Goal: Transaction & Acquisition: Purchase product/service

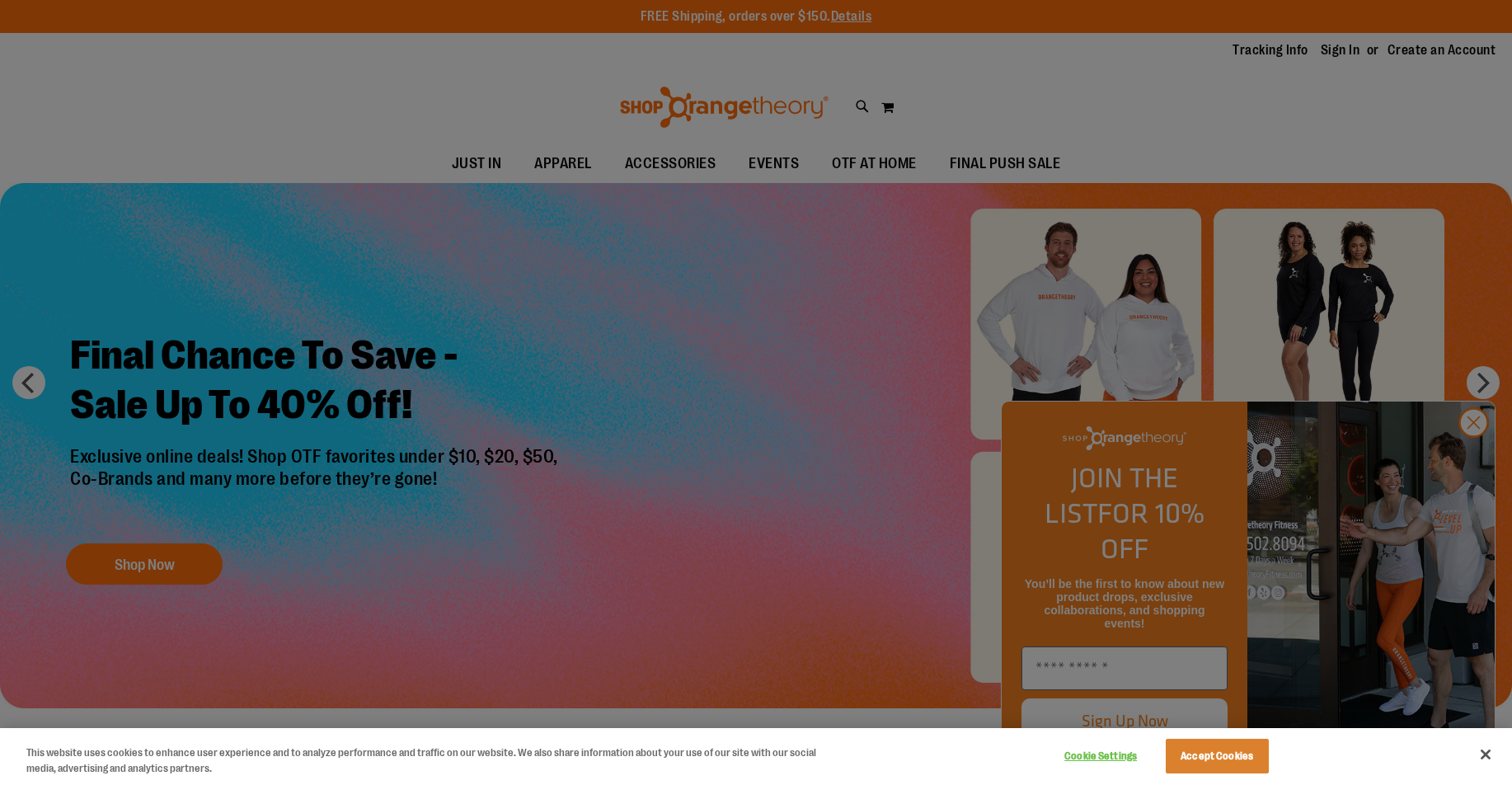
click at [1208, 745] on button "Accept Cookies" at bounding box center [1217, 756] width 104 height 35
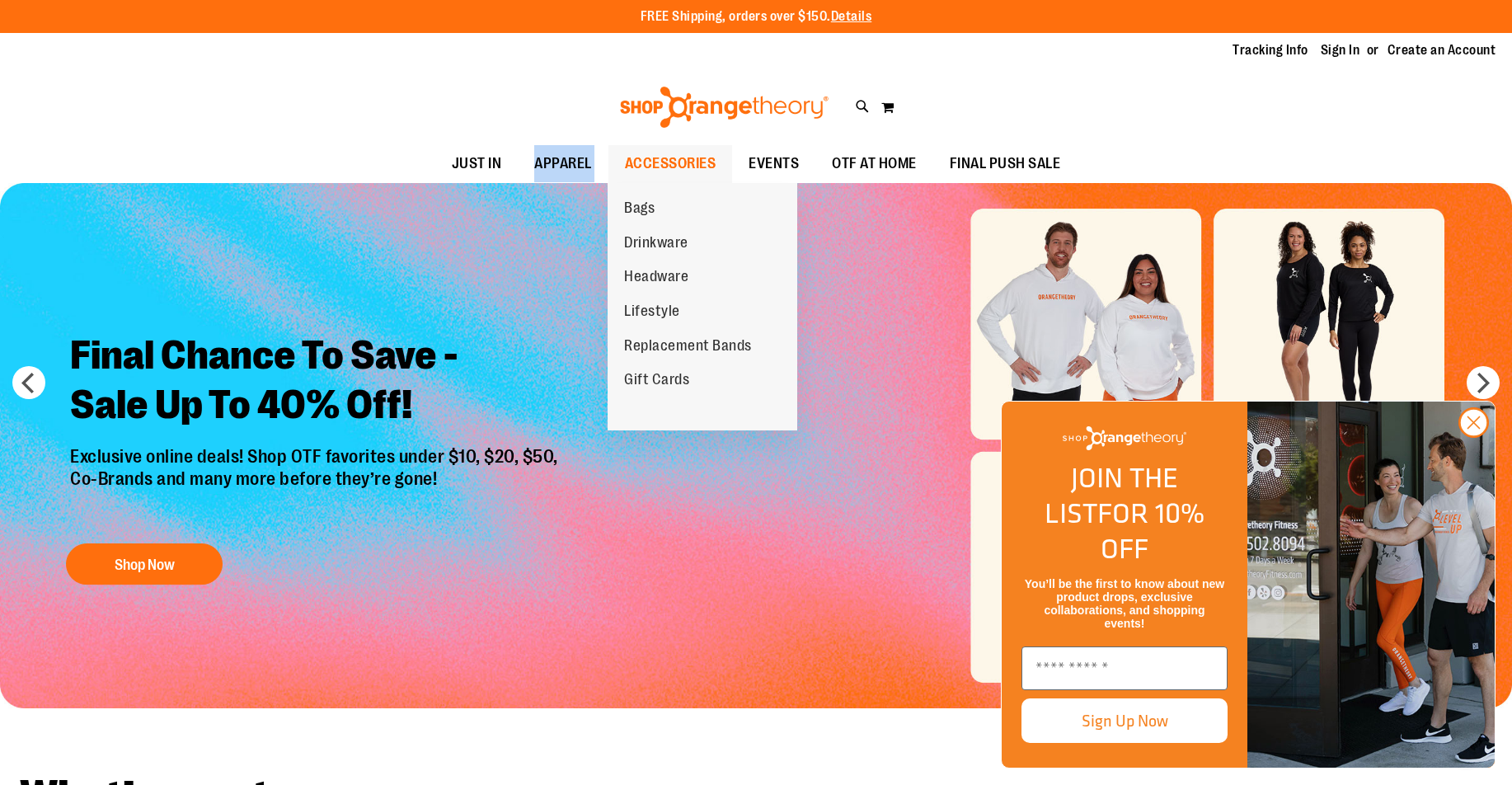
click at [640, 154] on span "ACCESSORIES" at bounding box center [670, 164] width 91 height 37
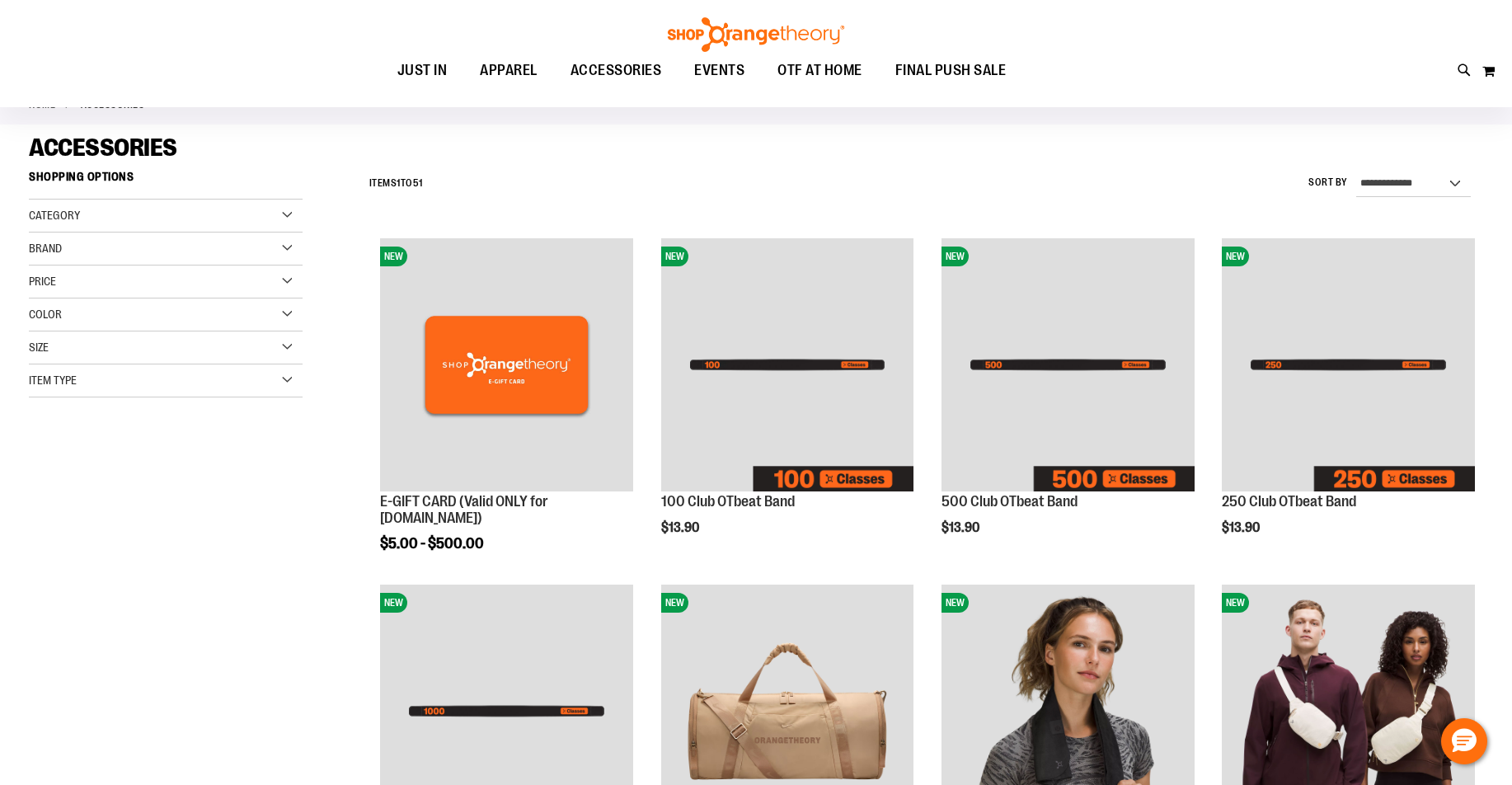
scroll to position [738, 0]
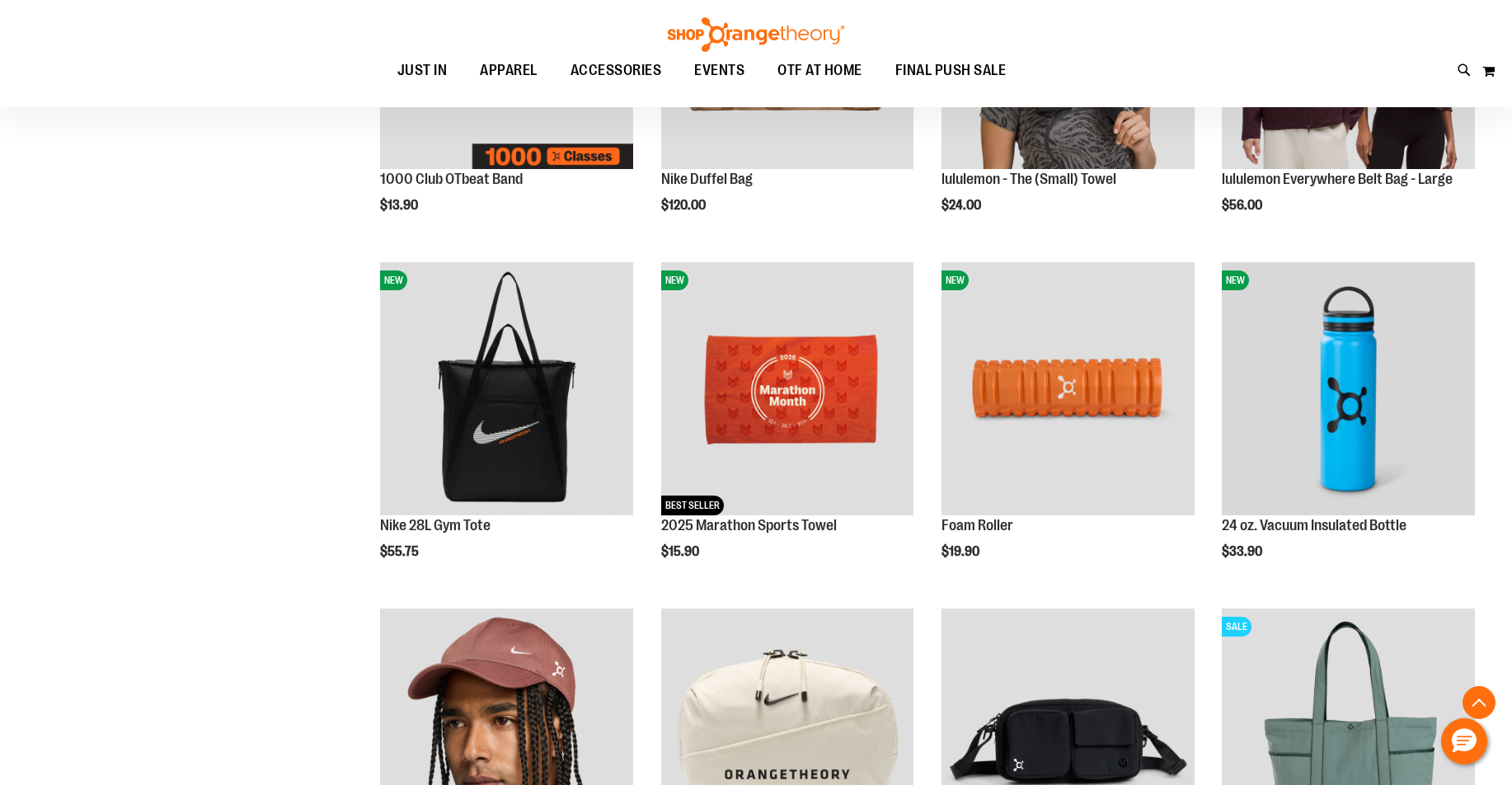
scroll to position [1883, 0]
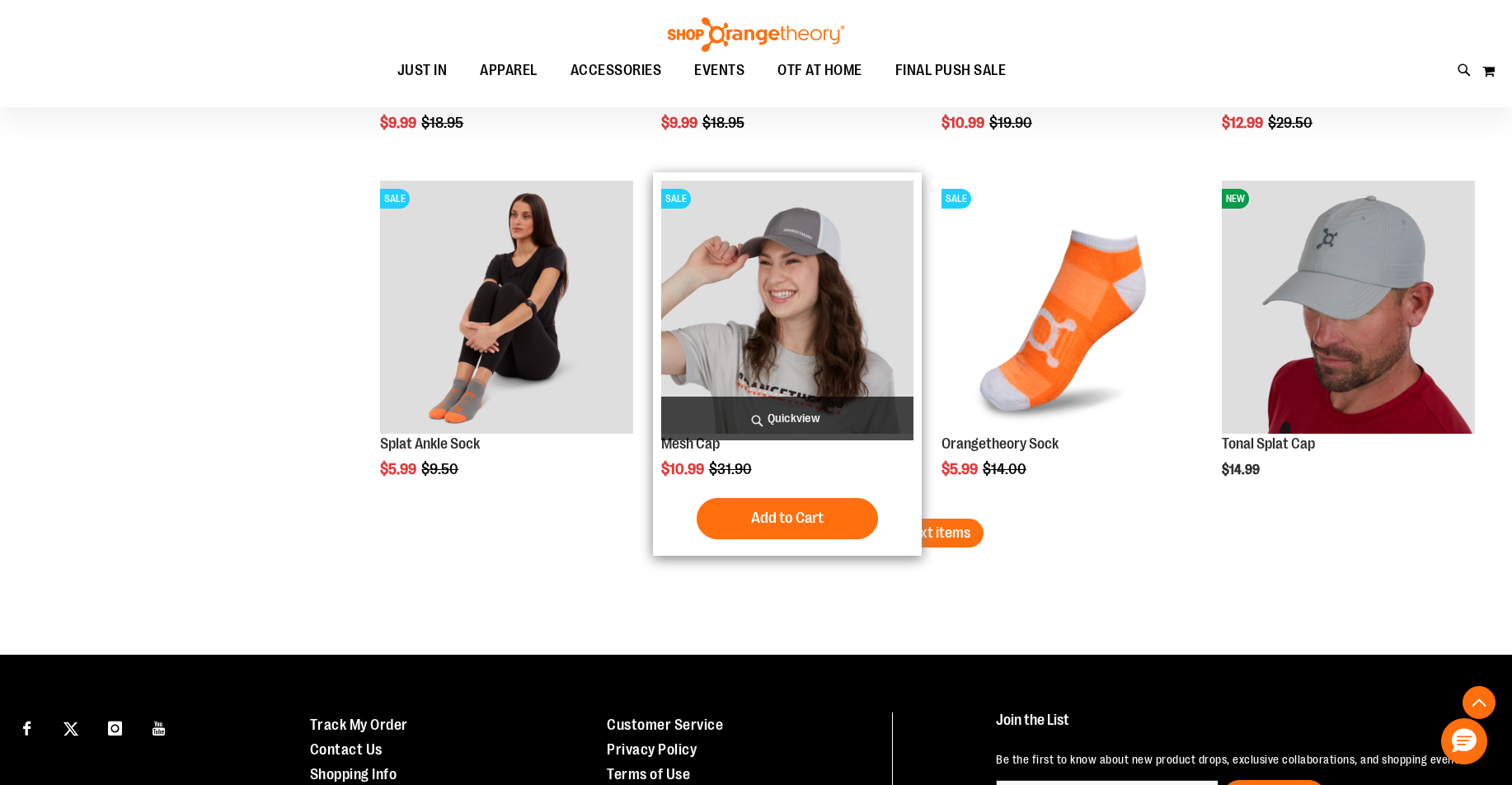
scroll to position [2486, 0]
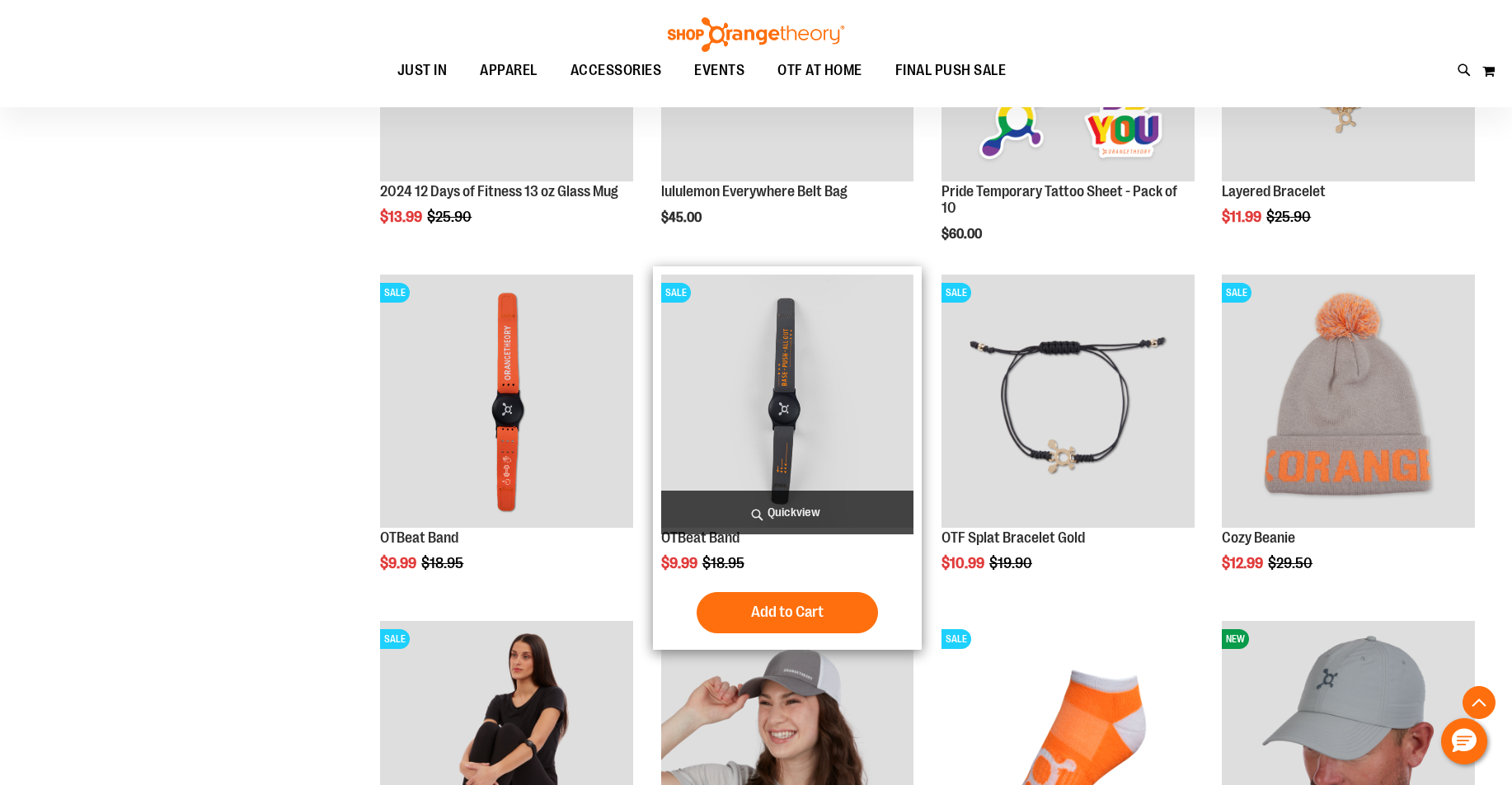
click at [738, 349] on img "product" at bounding box center [788, 401] width 253 height 253
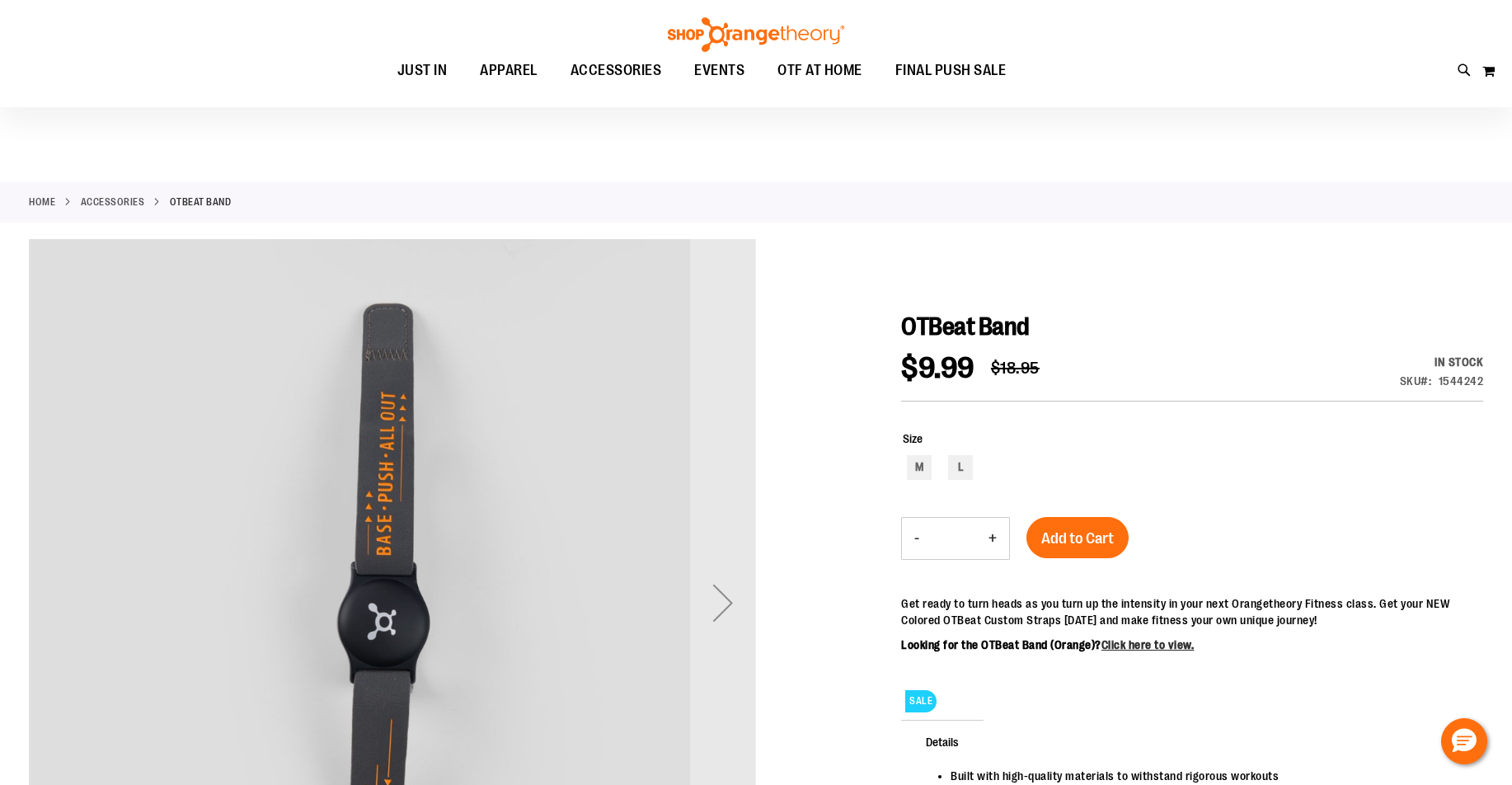
scroll to position [370, 0]
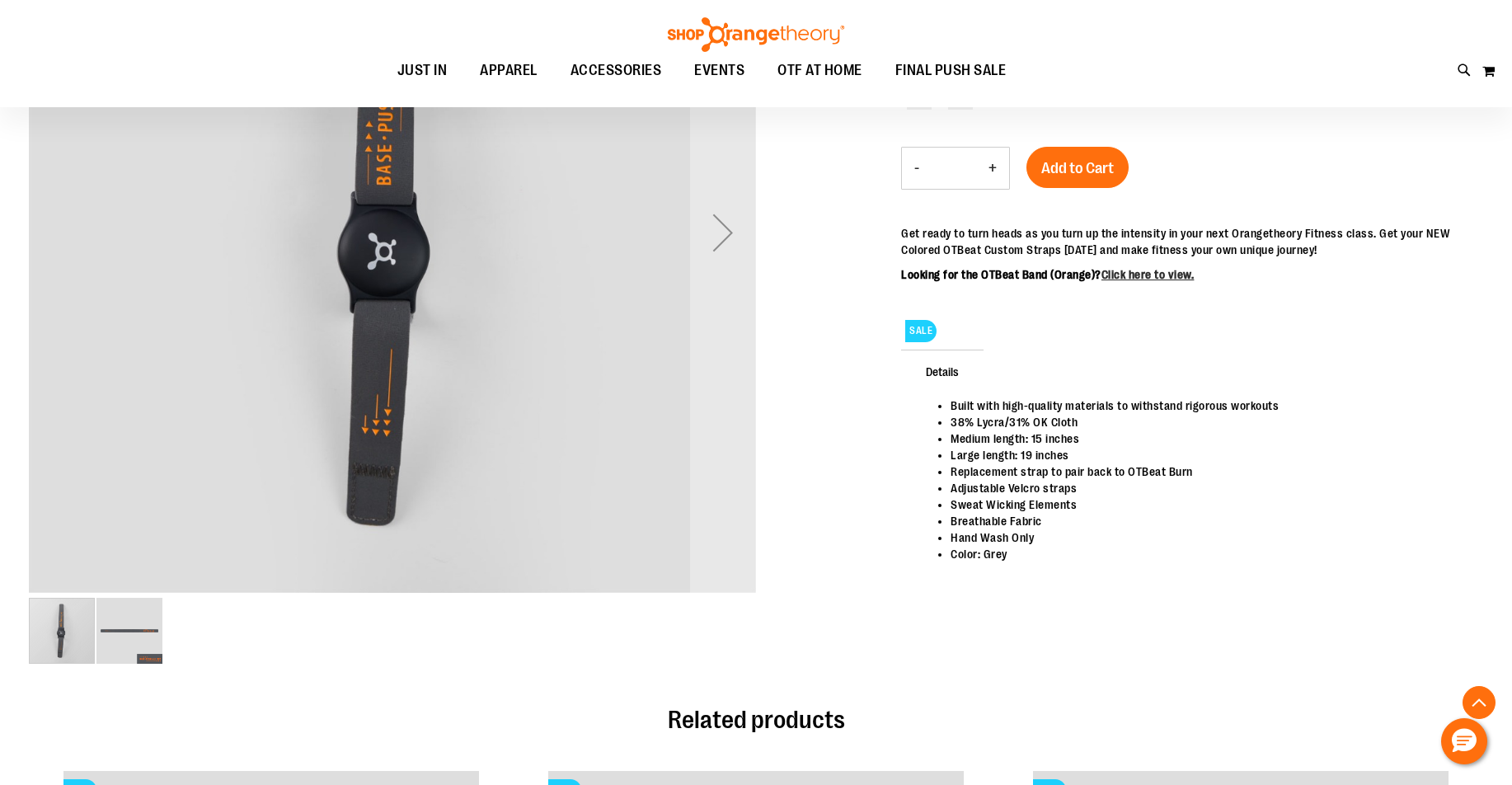
click at [144, 622] on img "image 2 of 2" at bounding box center [129, 631] width 66 height 66
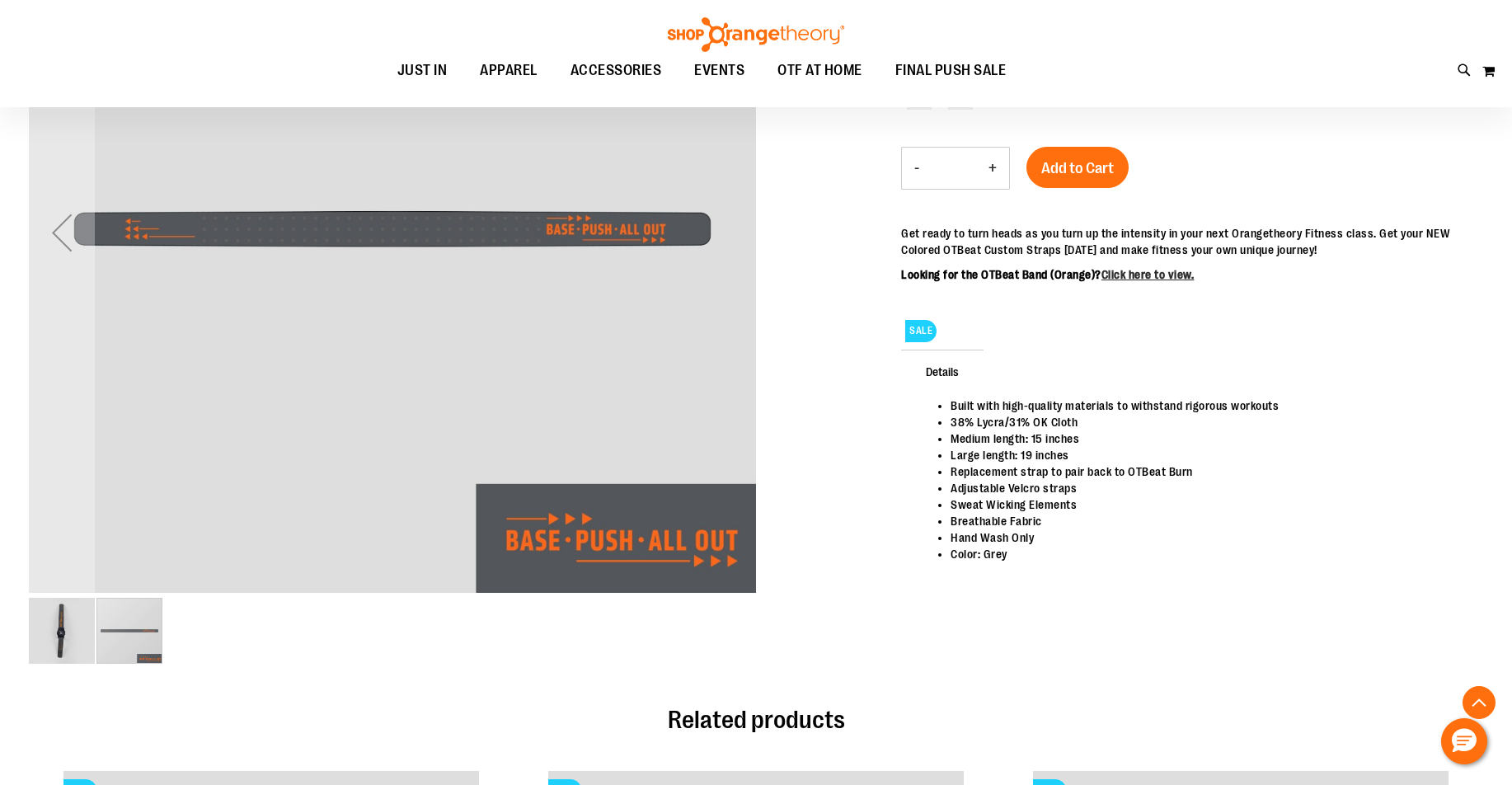
click at [62, 643] on img "image 1 of 2" at bounding box center [62, 631] width 66 height 66
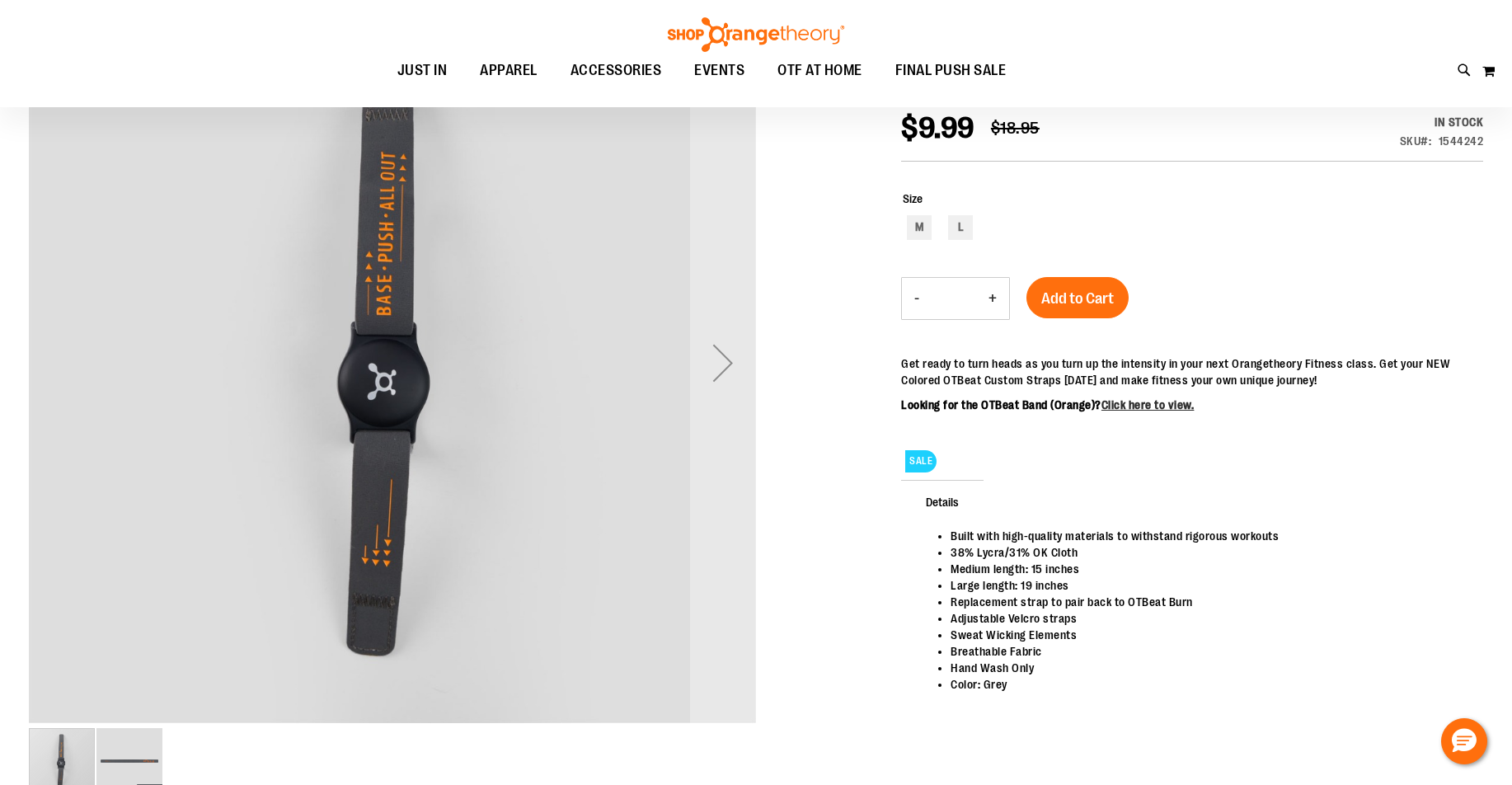
scroll to position [0, 0]
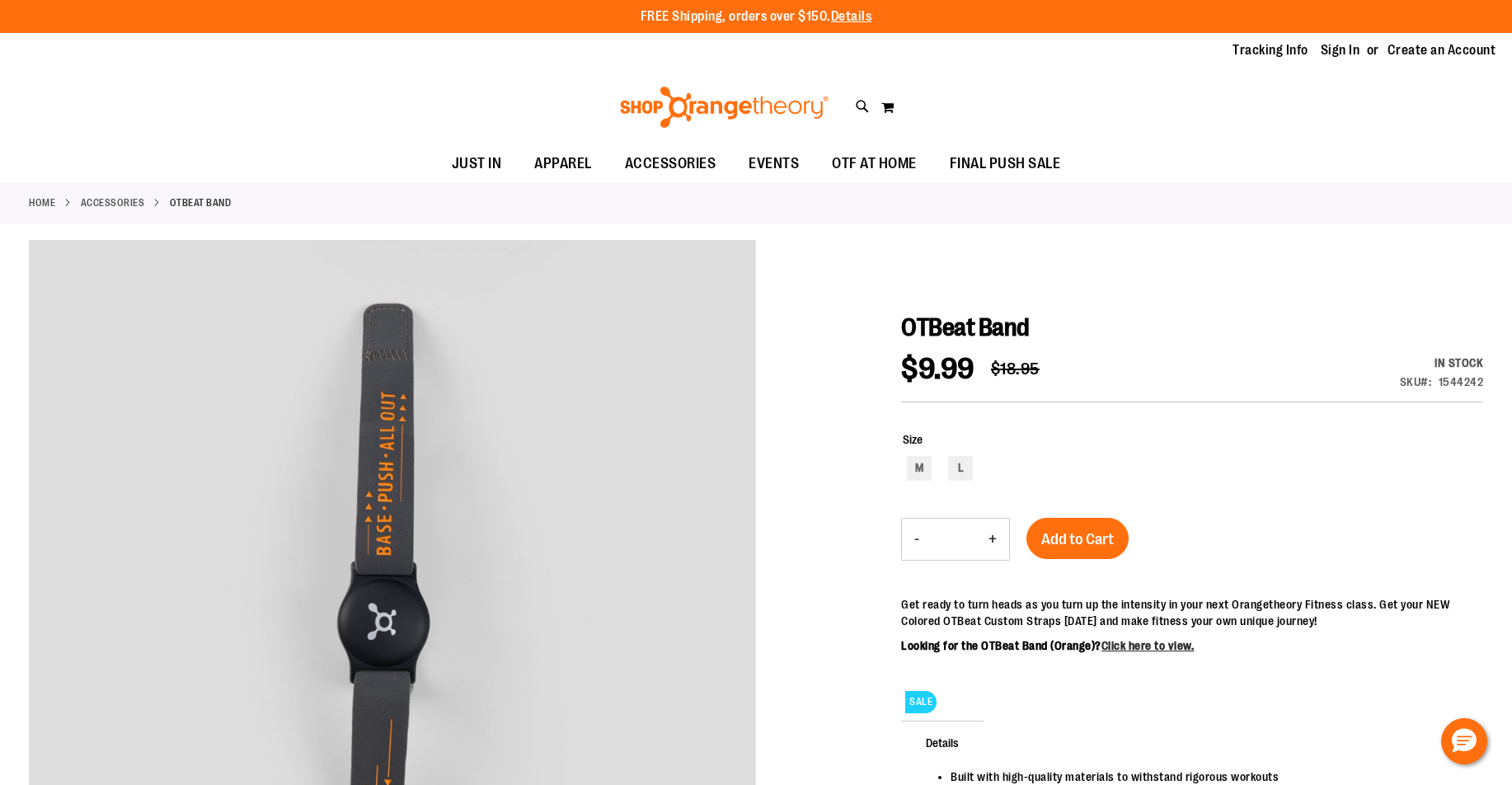
click at [928, 311] on div at bounding box center [756, 649] width 1454 height 818
drag, startPoint x: 904, startPoint y: 319, endPoint x: 1090, endPoint y: 319, distance: 186.0
click at [1090, 319] on h1 "OTBeat Band" at bounding box center [1193, 327] width 582 height 30
copy span "OTBeat Band"
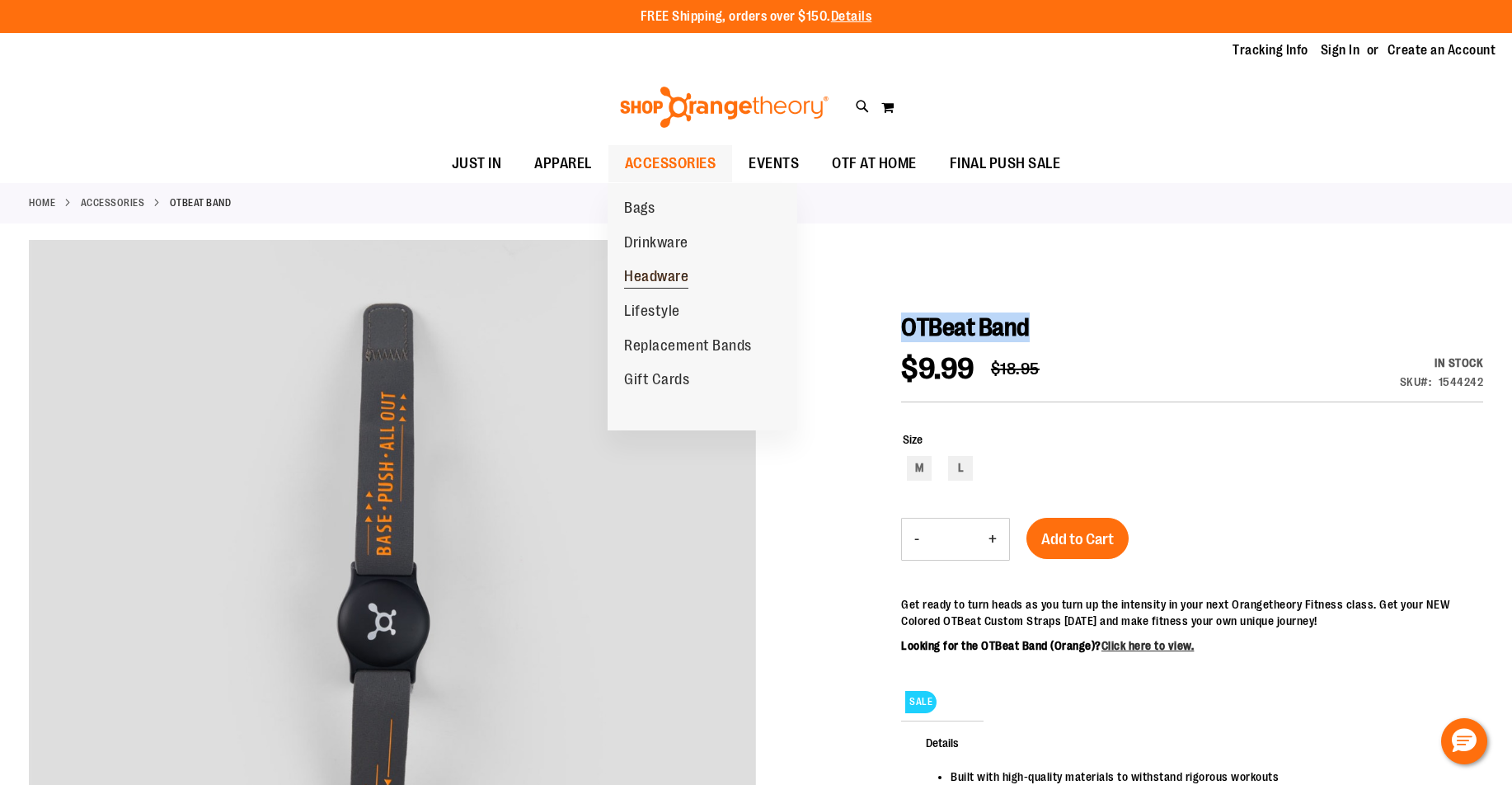
click at [681, 277] on span "Headware" at bounding box center [656, 278] width 65 height 20
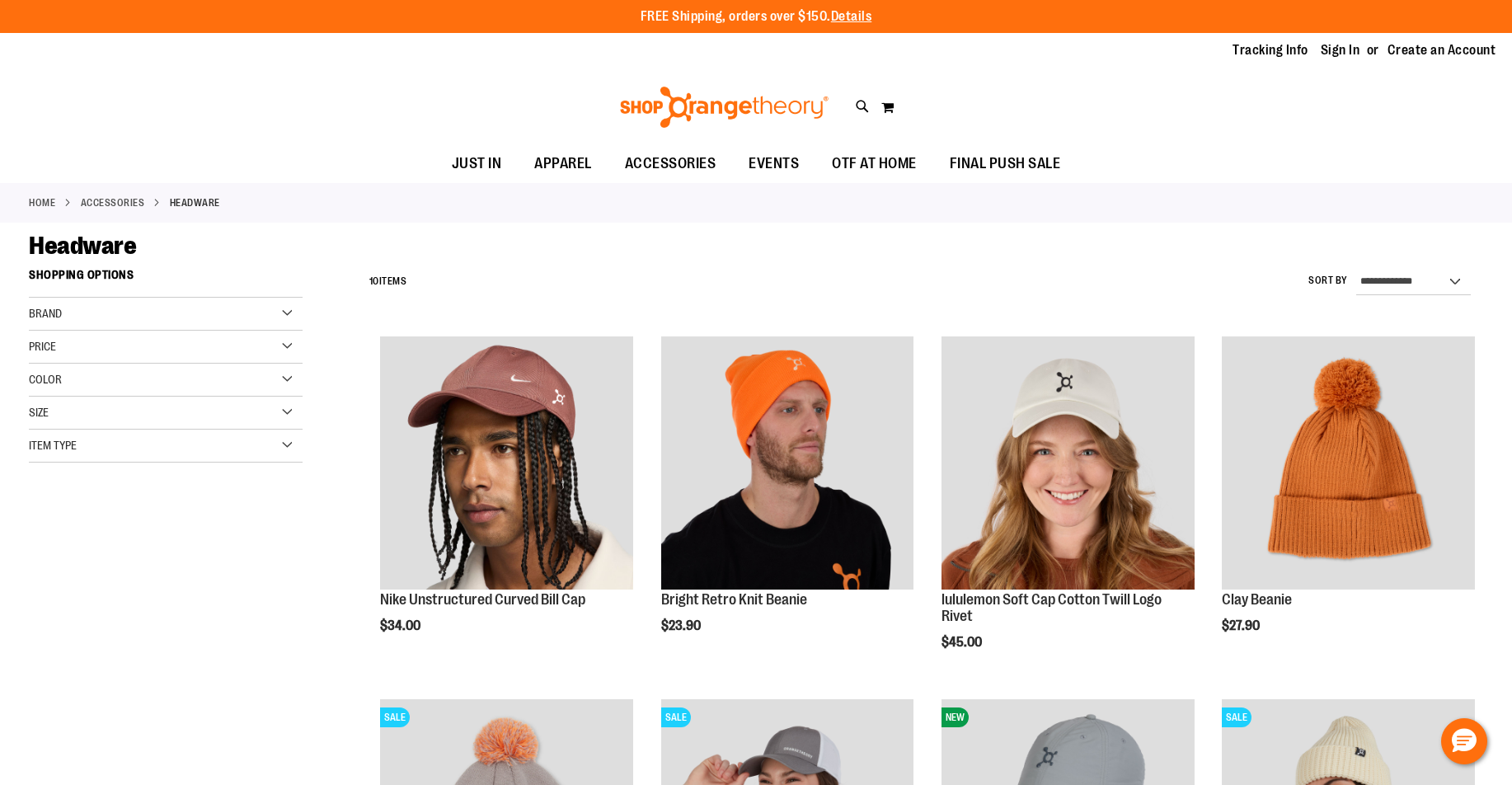
click at [862, 109] on icon at bounding box center [863, 106] width 14 height 19
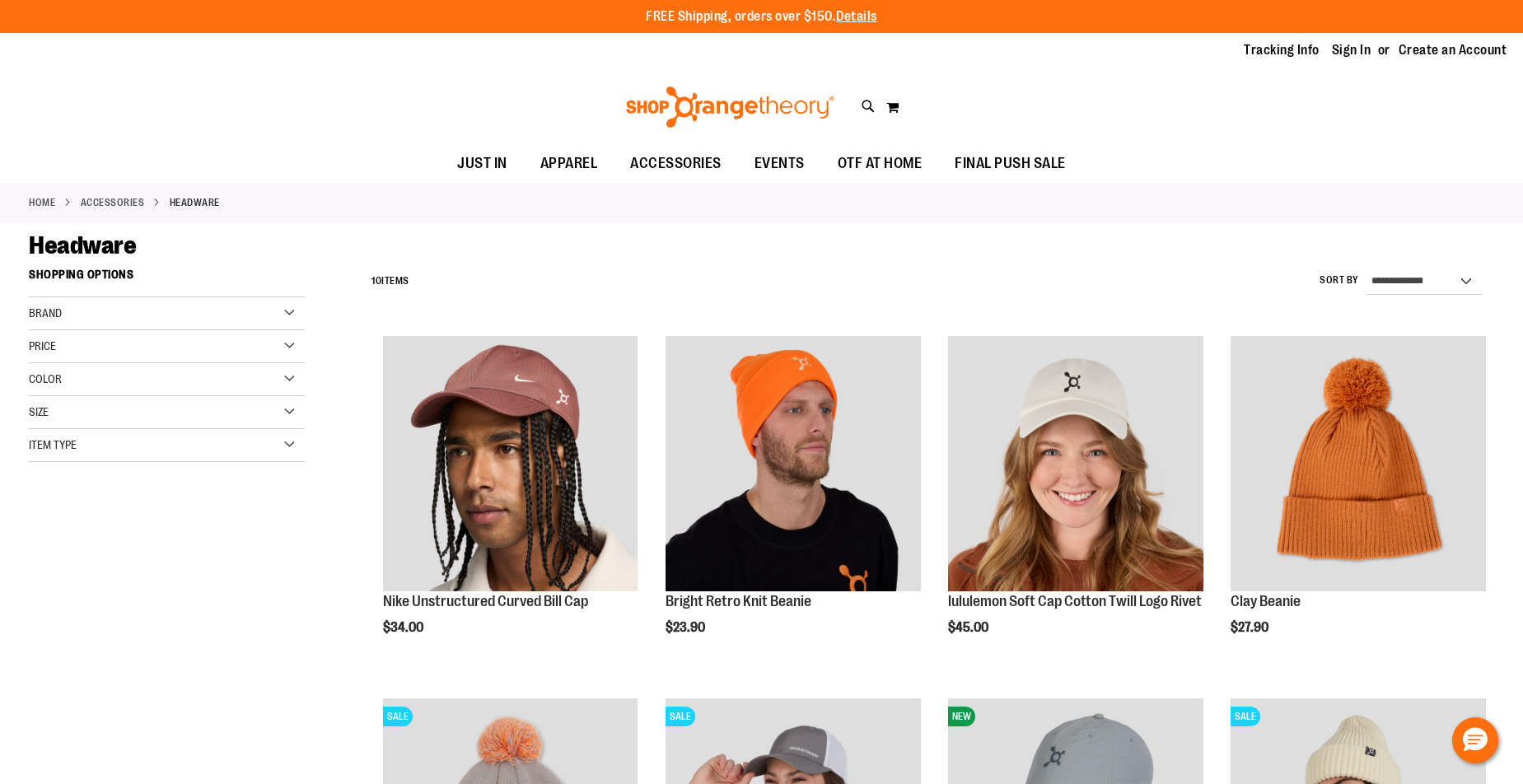
click at [776, 94] on input "Search" at bounding box center [761, 94] width 1207 height 55
paste input "**********"
type input "**********"
